Goal: Information Seeking & Learning: Learn about a topic

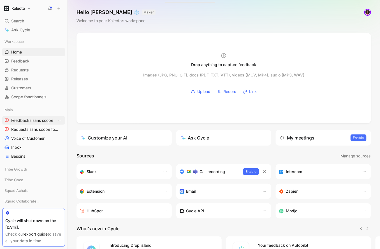
scroll to position [11, 0]
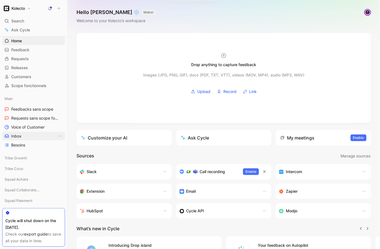
click at [24, 135] on link "Inbox" at bounding box center [33, 136] width 63 height 8
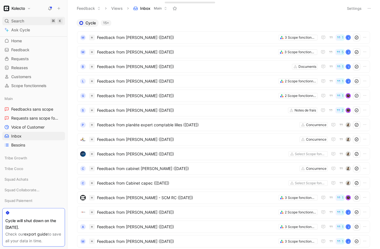
click at [32, 20] on div "Search ⌘ K" at bounding box center [33, 21] width 63 height 8
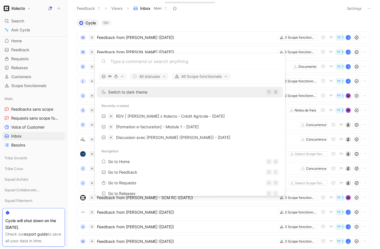
type input "g"
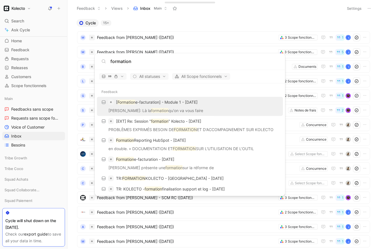
type input "formation"
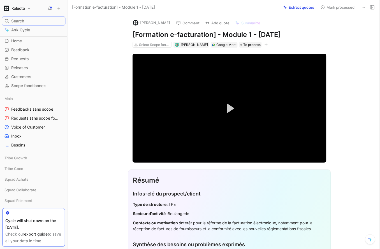
click at [221, 43] on div "Google Meet" at bounding box center [226, 45] width 20 height 6
click at [224, 82] on video "Video Player" at bounding box center [229, 108] width 194 height 109
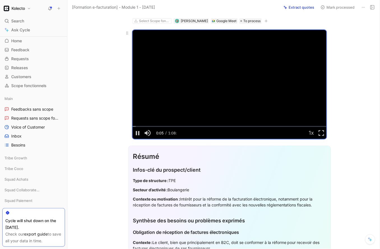
scroll to position [31, 0]
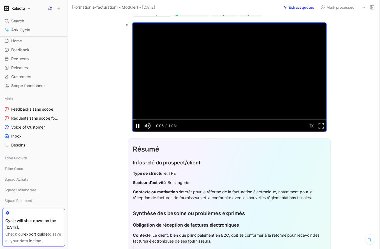
click at [138, 126] on span "Video Player" at bounding box center [137, 126] width 10 height 0
click at [167, 120] on div "Loaded : 1.60% 0:11:59 0:00:07" at bounding box center [229, 119] width 194 height 1
click at [234, 120] on div "Loaded : 19.79% 0:35:40 0:12:00" at bounding box center [229, 119] width 194 height 1
click at [256, 119] on div "0:43:08" at bounding box center [255, 119] width 0 height 1
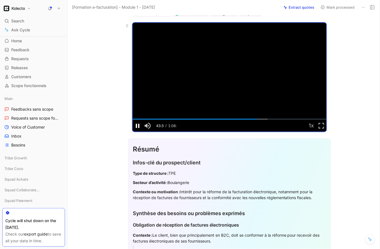
click at [138, 126] on span "Video Player" at bounding box center [137, 126] width 10 height 0
click at [125, 26] on icon at bounding box center [127, 26] width 4 height 4
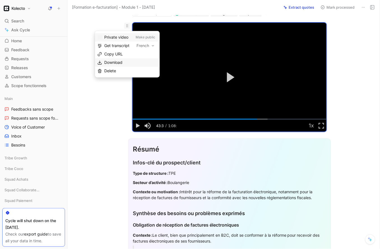
click at [121, 61] on span "Download" at bounding box center [113, 62] width 18 height 5
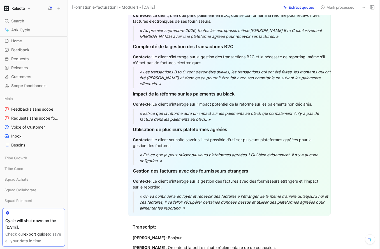
scroll to position [0, 0]
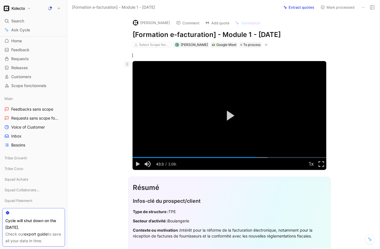
click at [127, 66] on icon at bounding box center [127, 64] width 4 height 4
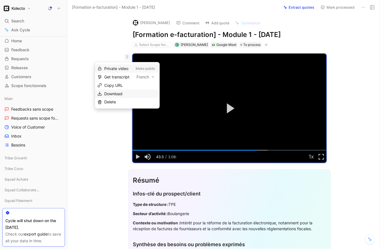
click at [121, 92] on span "Download" at bounding box center [113, 93] width 18 height 5
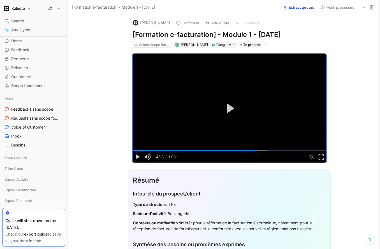
click at [35, 231] on div "Check our export guide to save all your data in time." at bounding box center [33, 237] width 57 height 13
click at [35, 234] on link "export guide" at bounding box center [36, 234] width 24 height 5
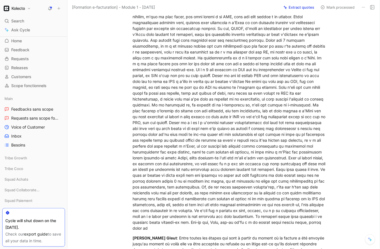
scroll to position [3058, 0]
